Goal: Task Accomplishment & Management: Manage account settings

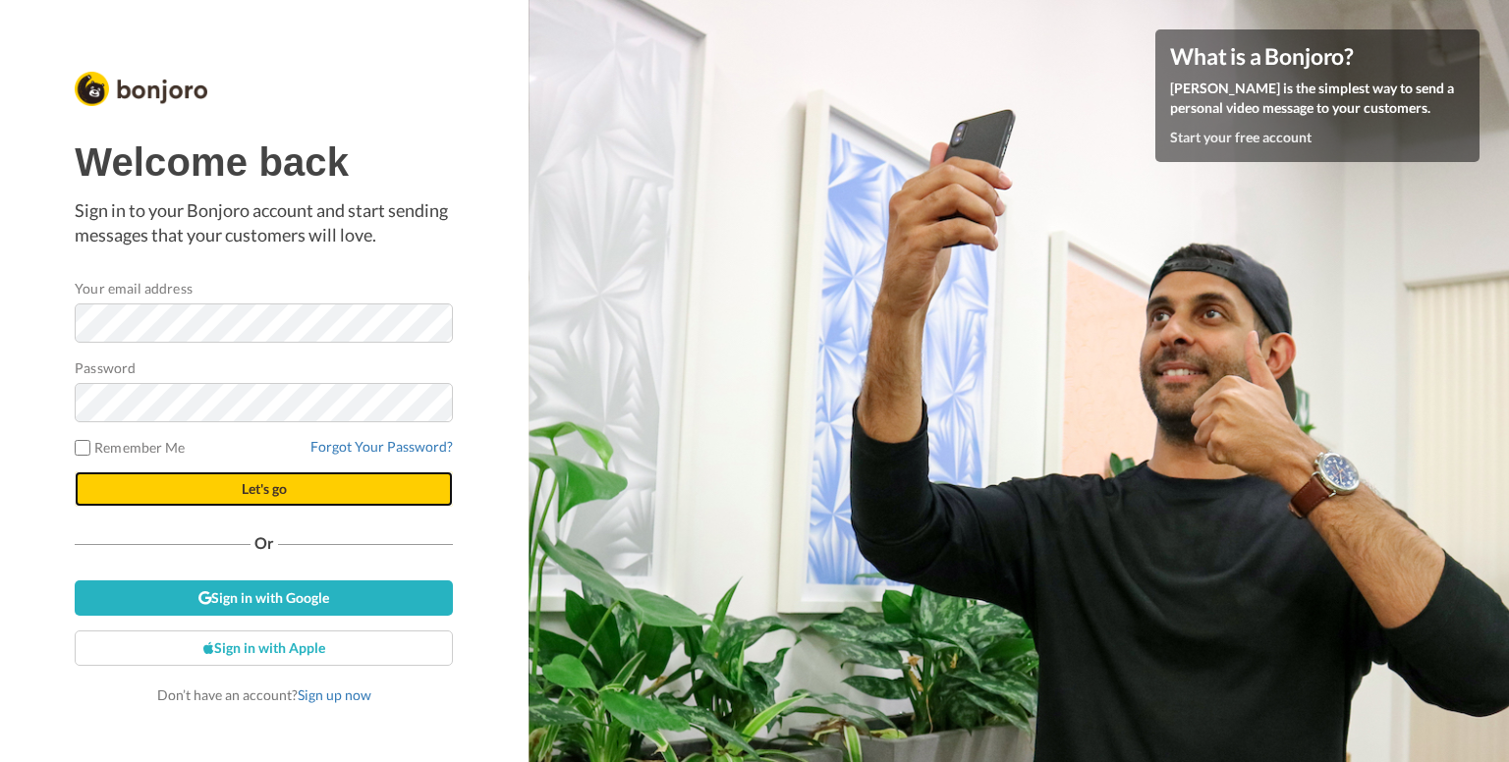
click at [297, 488] on button "Let's go" at bounding box center [264, 488] width 378 height 35
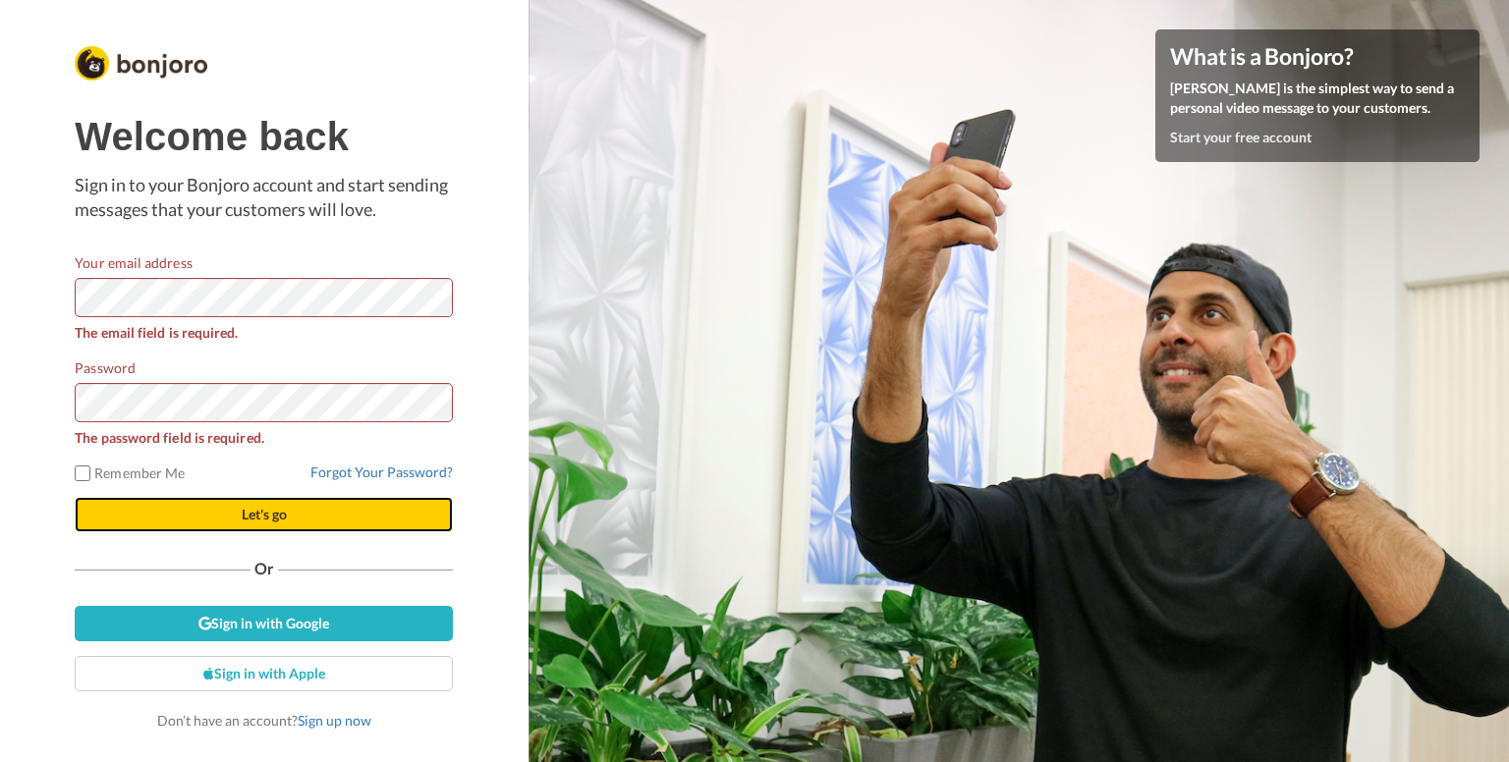
click at [263, 527] on button "Let's go" at bounding box center [264, 514] width 378 height 35
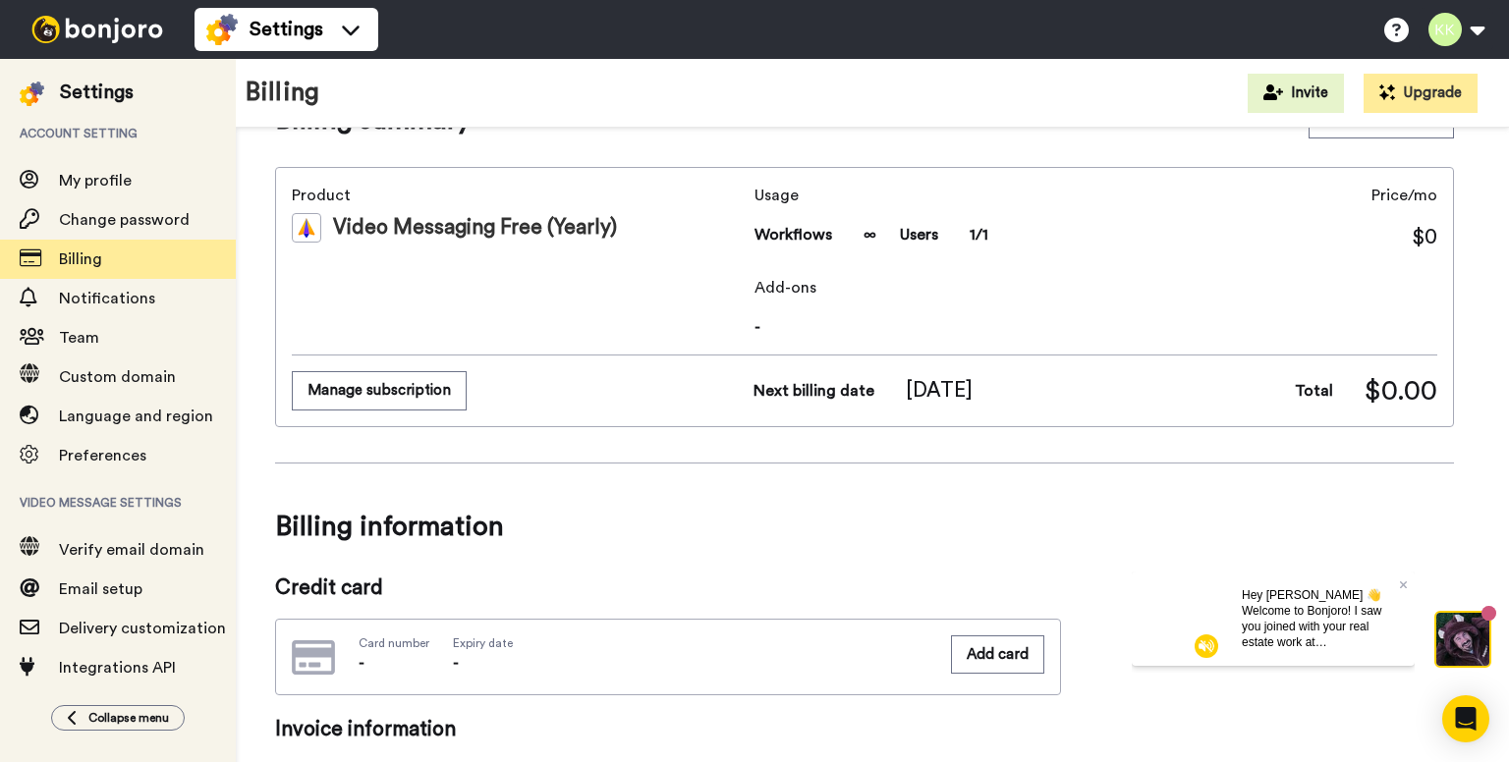
scroll to position [65, 0]
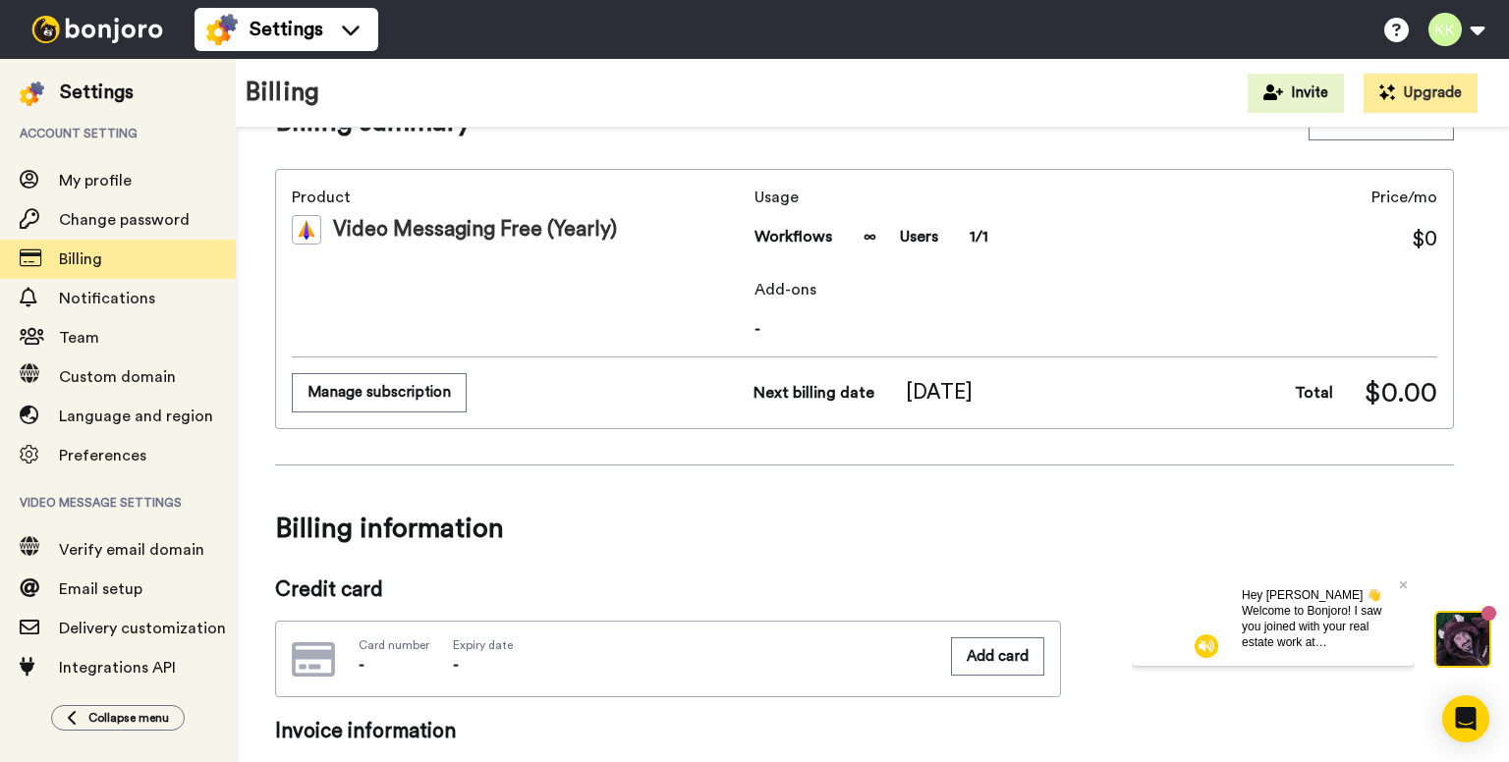
click at [1408, 582] on div "Hey Katie 👋 Welcome to Bonjoro! I saw you joined with your real estate work at …" at bounding box center [1320, 618] width 189 height 94
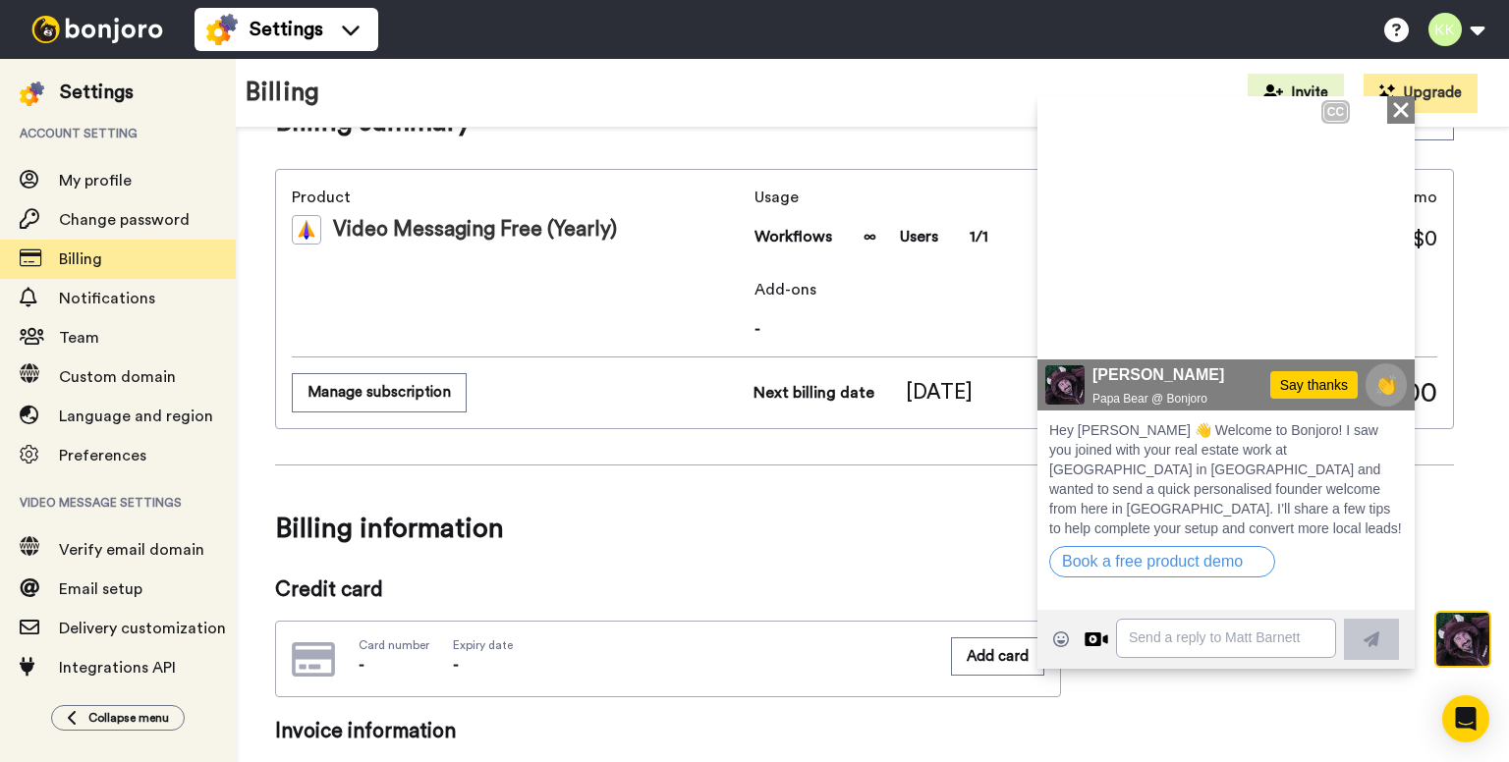
click at [1400, 104] on div "Good late afternoon from Australia Katie Matt here founder of Bonurau sor you j…" at bounding box center [1225, 84] width 377 height 448
click at [1397, 111] on span "Good late afternoon from Australia Katie Matt here founder of Bonurau sor you j…" at bounding box center [1225, 83] width 375 height 445
click at [1068, 333] on icon "Play/Pause" at bounding box center [1065, 325] width 29 height 37
click at [89, 586] on span "Email setup" at bounding box center [100, 589] width 83 height 16
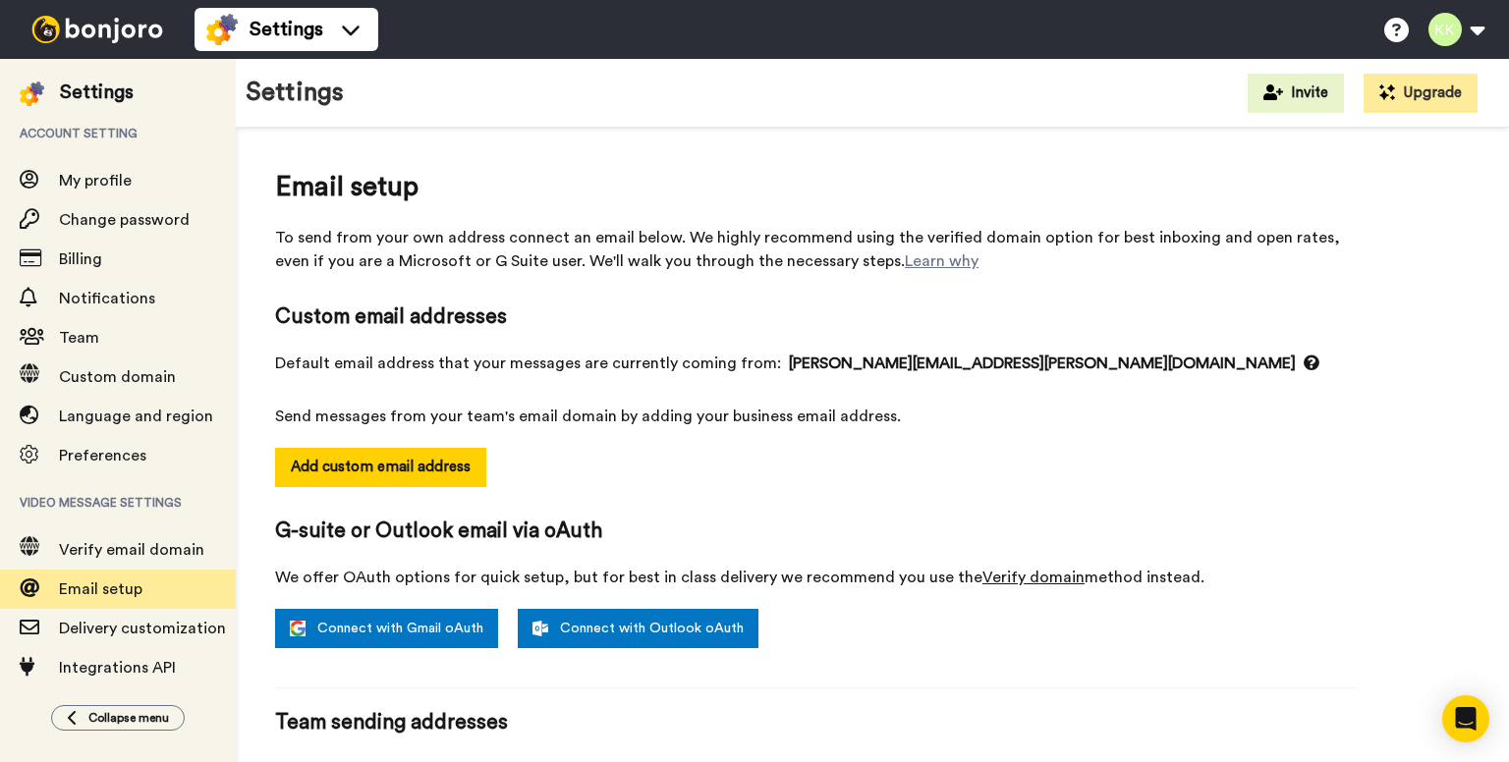
scroll to position [203, 0]
